Goal: Task Accomplishment & Management: Manage account settings

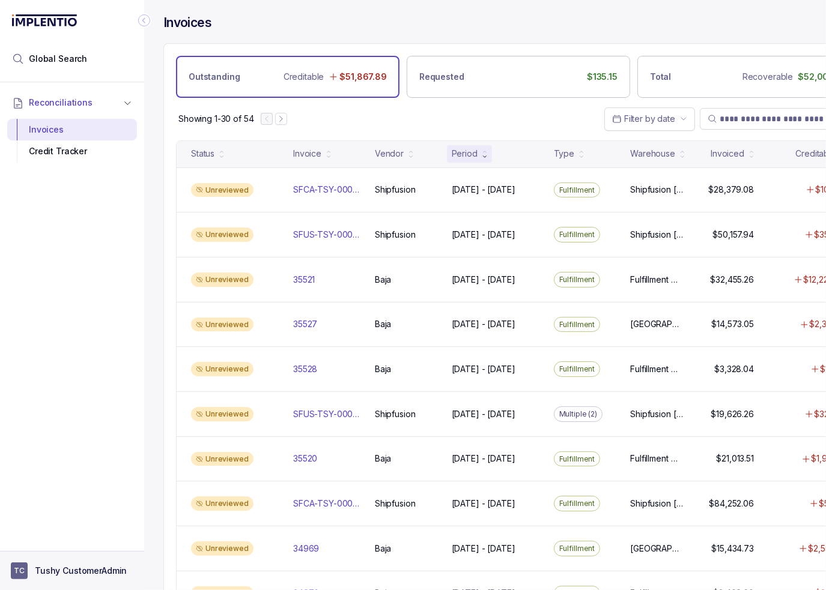
click at [77, 570] on p "Tushy CustomerAdmin" at bounding box center [81, 571] width 92 height 12
click at [65, 547] on p "Logout" at bounding box center [79, 545] width 100 height 12
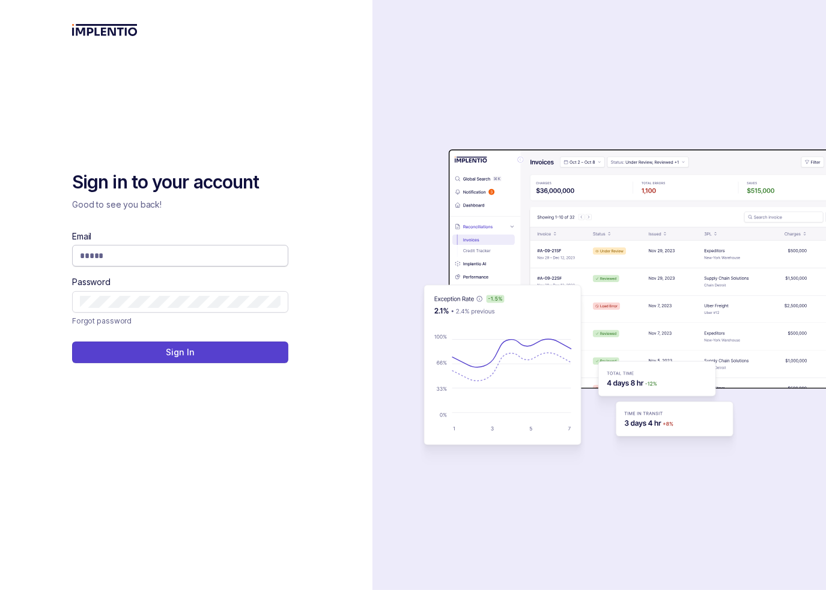
click at [125, 261] on input "Email" at bounding box center [180, 256] width 201 height 12
type input "**********"
